Goal: Task Accomplishment & Management: Manage account settings

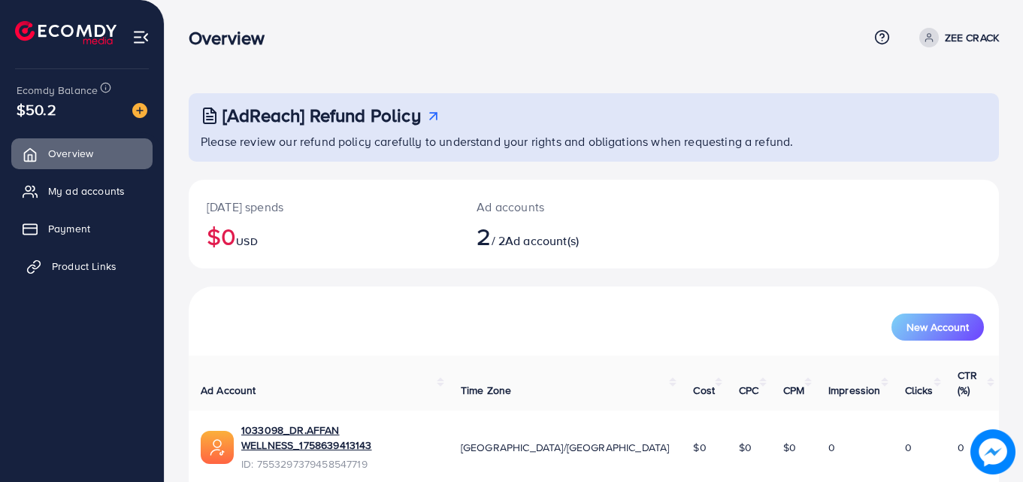
click at [106, 274] on span "Product Links" at bounding box center [84, 266] width 65 height 15
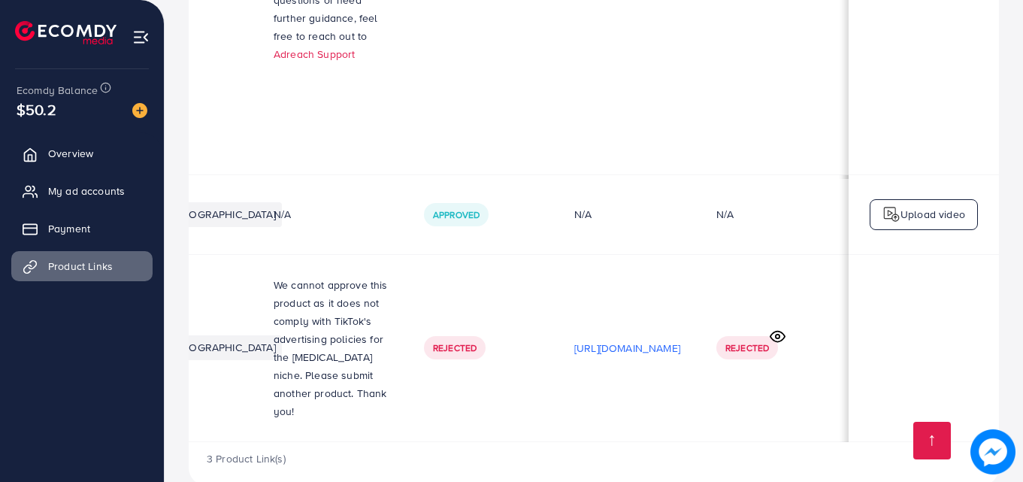
scroll to position [0, 380]
click at [777, 334] on circle at bounding box center [778, 336] width 4 height 4
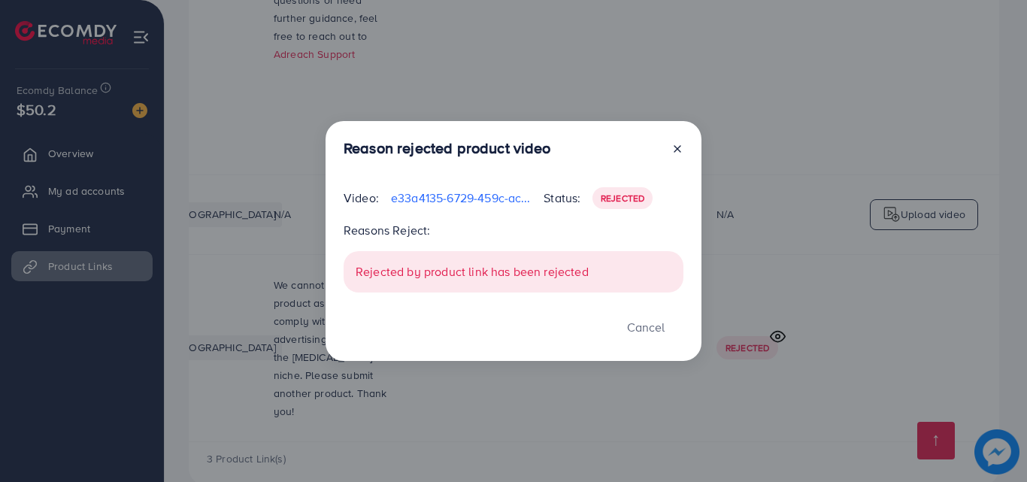
click at [489, 270] on div "Rejected by product link has been rejected" at bounding box center [513, 271] width 340 height 41
click at [449, 197] on p "e33a4135-6729-459c-ac8e-3025190a5c1f-1759850412505.mp4" at bounding box center [461, 198] width 141 height 18
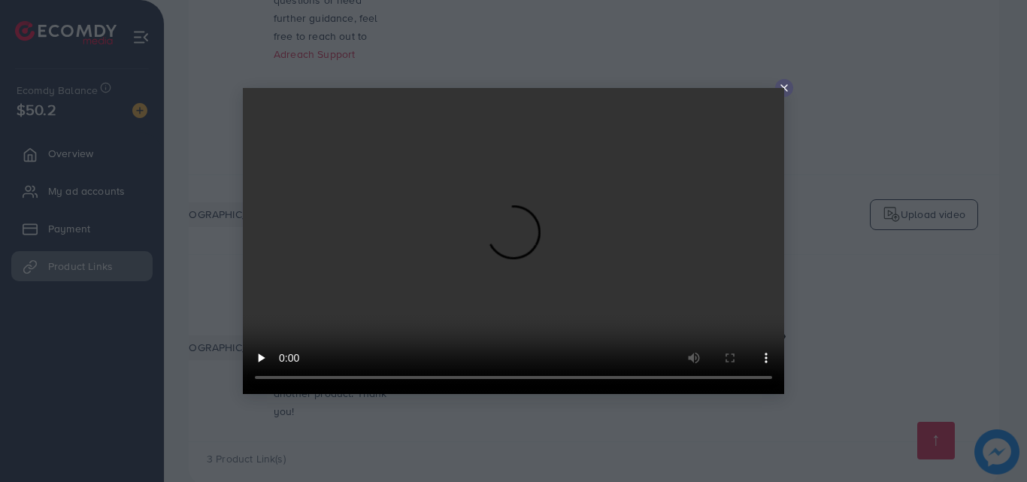
click at [460, 197] on video at bounding box center [513, 241] width 541 height 306
click at [790, 83] on div at bounding box center [784, 88] width 18 height 18
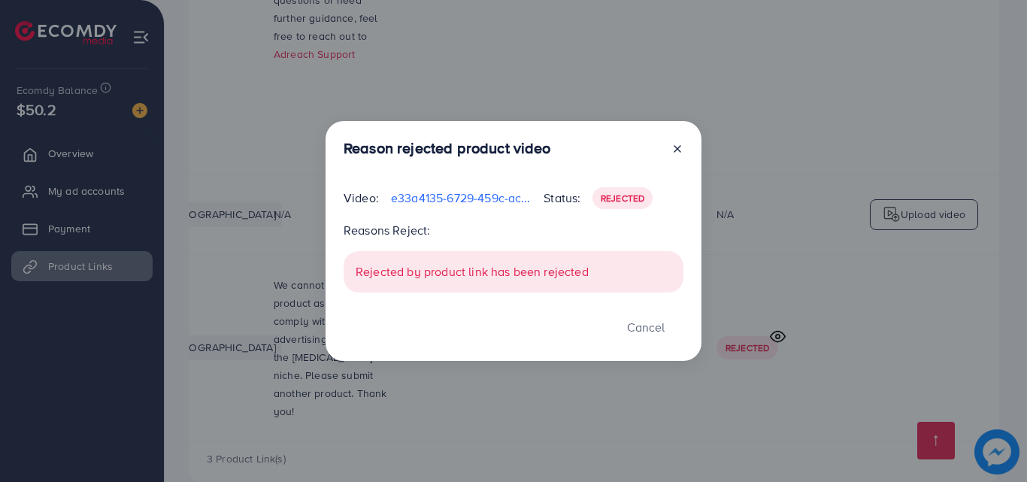
drag, startPoint x: 443, startPoint y: 11, endPoint x: 427, endPoint y: 1, distance: 19.6
click at [440, 14] on div "Reason rejected product video Video: e33a4135-6729-459c-ac8e-3025190a5c1f-17598…" at bounding box center [513, 241] width 1027 height 482
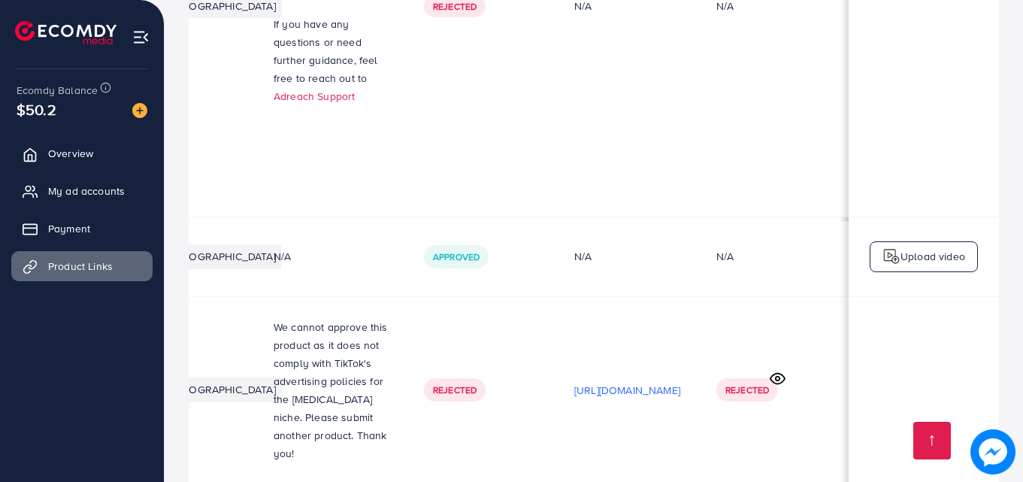
scroll to position [0, 0]
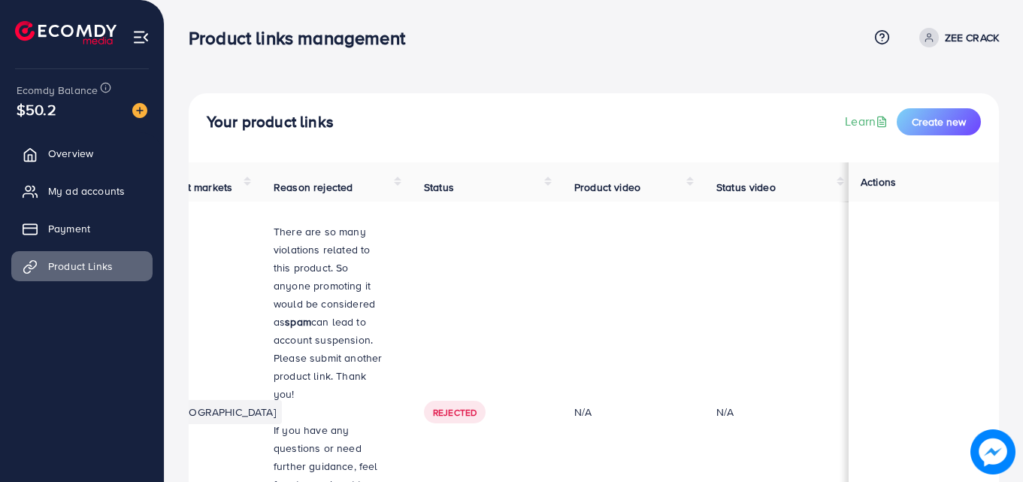
click at [976, 46] on p "ZEE CRACK" at bounding box center [972, 38] width 54 height 18
click at [924, 92] on link "Profile" at bounding box center [926, 90] width 143 height 34
select select "********"
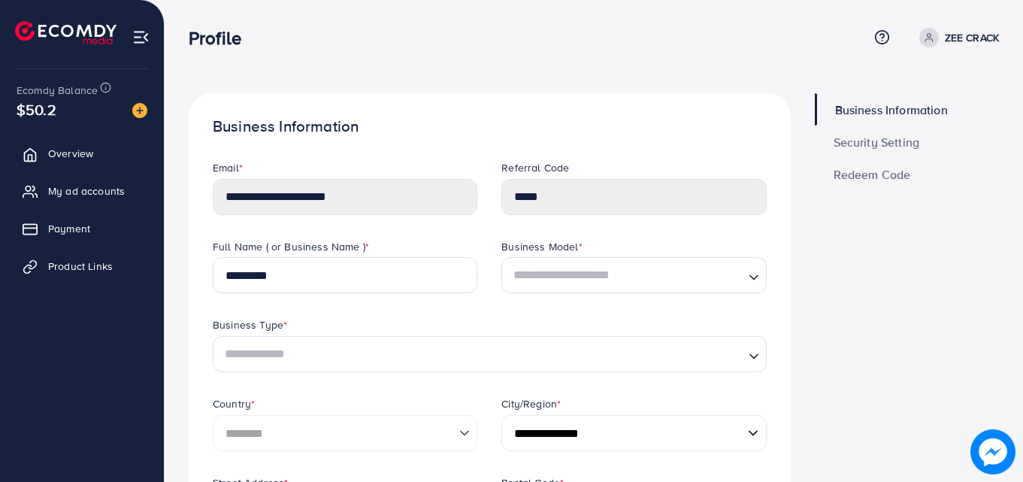
click at [864, 148] on span "Security Setting" at bounding box center [877, 142] width 86 height 12
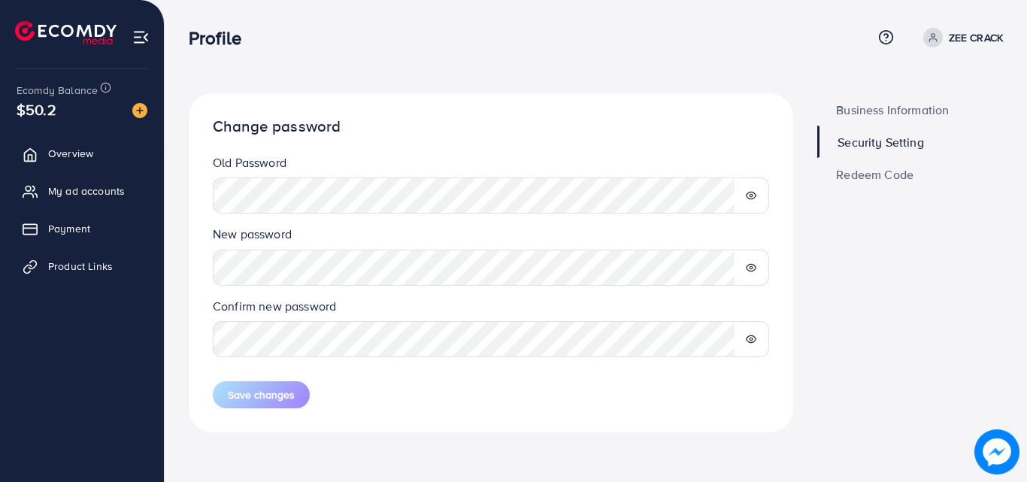
click at [743, 193] on div at bounding box center [751, 195] width 35 height 36
click at [747, 194] on icon at bounding box center [751, 195] width 10 height 7
drag, startPoint x: 752, startPoint y: 266, endPoint x: 737, endPoint y: 266, distance: 15.0
click at [752, 266] on circle at bounding box center [750, 267] width 3 height 3
click at [749, 268] on icon at bounding box center [751, 267] width 11 height 11
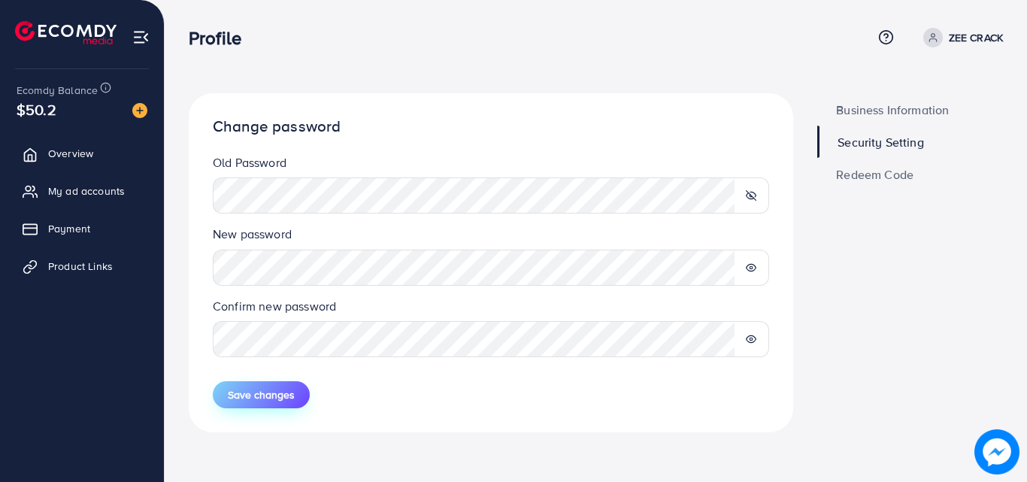
click at [286, 387] on span "Save changes" at bounding box center [261, 394] width 67 height 15
